Goal: Book appointment/travel/reservation

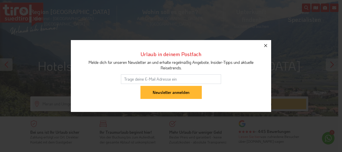
click at [265, 44] on icon "button" at bounding box center [265, 46] width 6 height 6
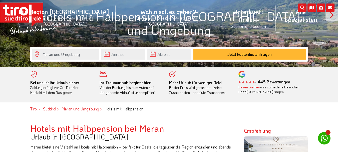
scroll to position [50, 0]
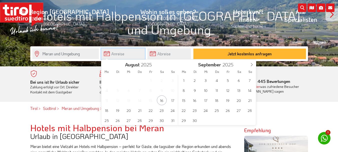
click at [114, 54] on input "text" at bounding box center [123, 53] width 44 height 11
click at [183, 99] on span "15" at bounding box center [184, 100] width 10 height 10
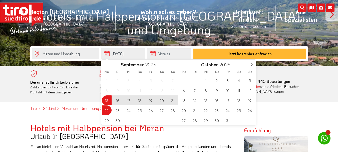
click at [107, 111] on span "22" at bounding box center [107, 110] width 10 height 10
type input "[DATE]"
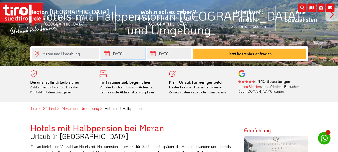
click at [107, 55] on input "[DATE]" at bounding box center [123, 53] width 44 height 11
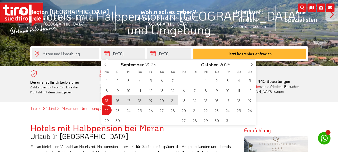
click at [105, 109] on div "1 2 3 4 5 6 7 8 9 10 11 12 13 14 15 16 17 18 19 20 21 22 23 24 25 26 27 28 29 3…" at bounding box center [139, 100] width 77 height 50
click at [106, 108] on div "1 2 3 4 5 6 7 8 9 10 11 12 13 14 15 16 17 18 19 20 21 22 23 24 25 26 27 28 29 3…" at bounding box center [139, 100] width 77 height 50
drag, startPoint x: 133, startPoint y: 54, endPoint x: 110, endPoint y: 54, distance: 22.3
click at [110, 54] on input "[DATE]" at bounding box center [123, 53] width 44 height 11
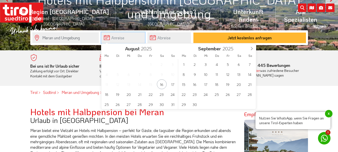
scroll to position [75, 0]
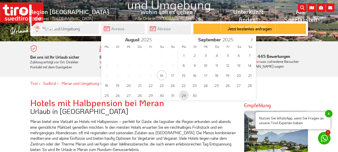
click at [183, 96] on span "29" at bounding box center [184, 95] width 10 height 10
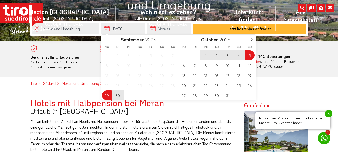
click at [248, 56] on span "5" at bounding box center [250, 55] width 10 height 10
type input "[DATE]"
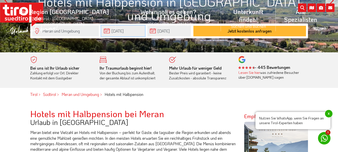
scroll to position [50, 0]
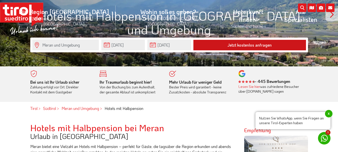
click at [247, 45] on button "Jetzt kostenlos anfragen" at bounding box center [249, 45] width 113 height 11
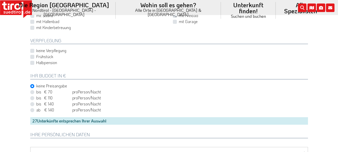
scroll to position [225, 0]
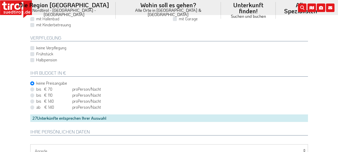
click at [36, 89] on label "bis € 70 bis CHF 65 pro Person Einheit /Nacht" at bounding box center [68, 89] width 65 height 6
click at [33, 89] on input "bis € 70 bis CHF 65 pro Person Einheit /Nacht" at bounding box center [170, 89] width 278 height 3
radio input "true"
click at [36, 60] on label "Halbpension" at bounding box center [46, 60] width 21 height 6
click at [32, 60] on input "Halbpension" at bounding box center [170, 59] width 278 height 3
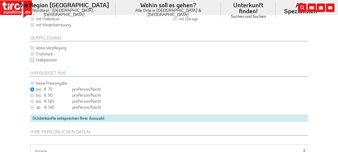
checkbox input "true"
click at [36, 95] on label "bis € 110 bis CHF 103 pro Person Einheit /Nacht" at bounding box center [68, 95] width 65 height 6
click at [32, 95] on input "bis € 110 bis CHF 103 pro Person Einheit /Nacht" at bounding box center [170, 95] width 278 height 3
radio input "true"
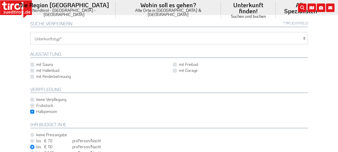
scroll to position [150, 0]
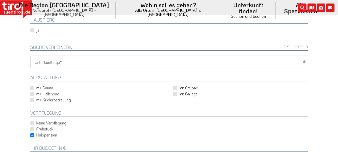
click at [179, 94] on label "mit Garage" at bounding box center [188, 94] width 19 height 6
click at [174, 94] on input "mit Garage" at bounding box center [241, 93] width 135 height 3
checkbox input "true"
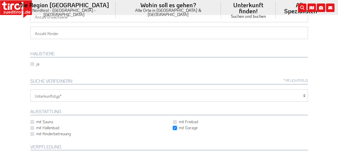
scroll to position [125, 0]
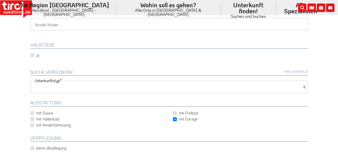
click at [56, 87] on select "Hotel 1-3 Sterne Hotel 4-5 Sterne Ferienwohnung Chalet/Ferienhaus Bauernhöfe" at bounding box center [169, 87] width 278 height 12
select select "1_1-3"
click at [30, 81] on select "Hotel 1-3 Sterne Hotel 4-5 Sterne Ferienwohnung Chalet/Ferienhaus Bauernhöfe" at bounding box center [169, 87] width 278 height 12
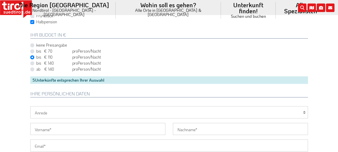
scroll to position [250, 0]
